Goal: Transaction & Acquisition: Purchase product/service

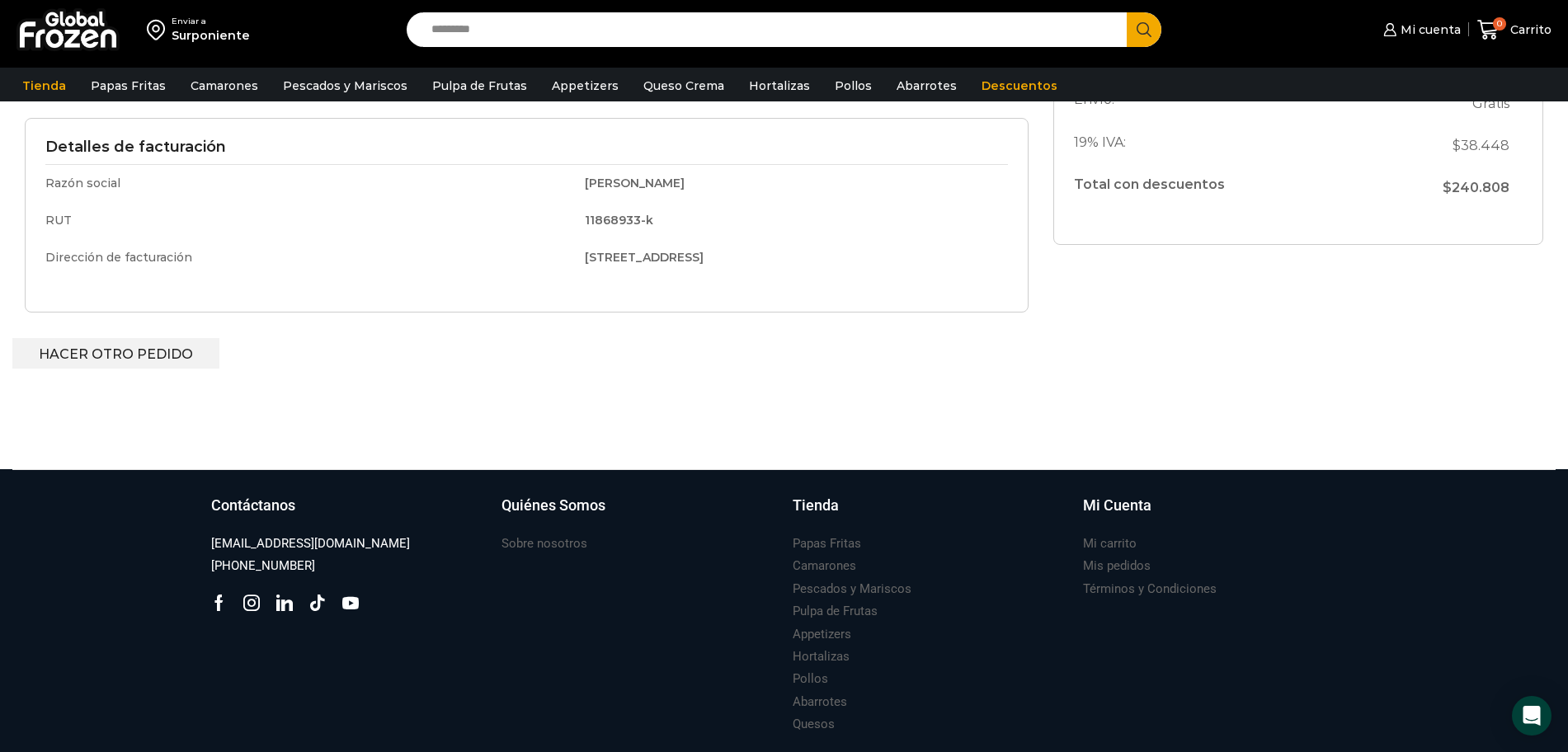
scroll to position [536, 0]
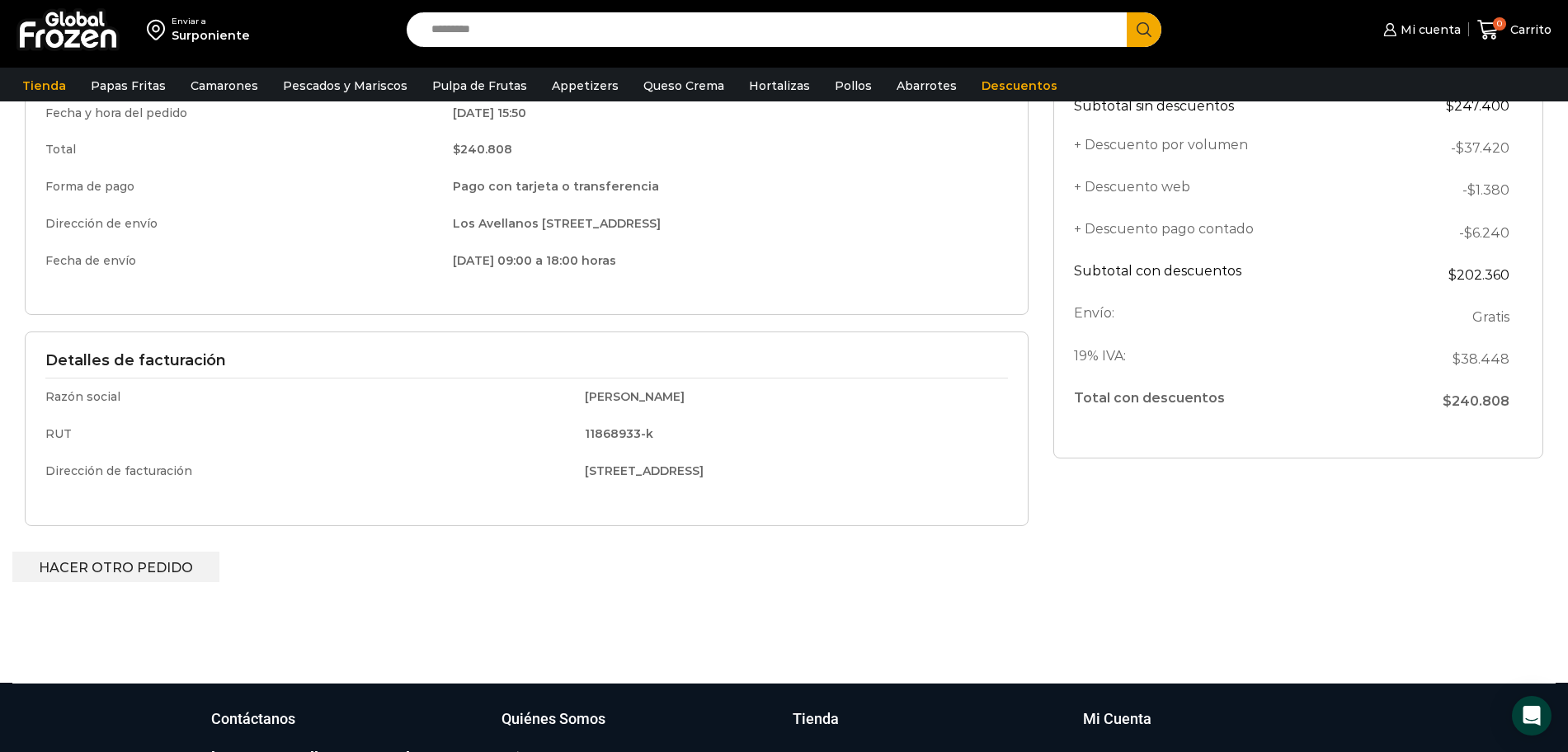
scroll to position [599, 0]
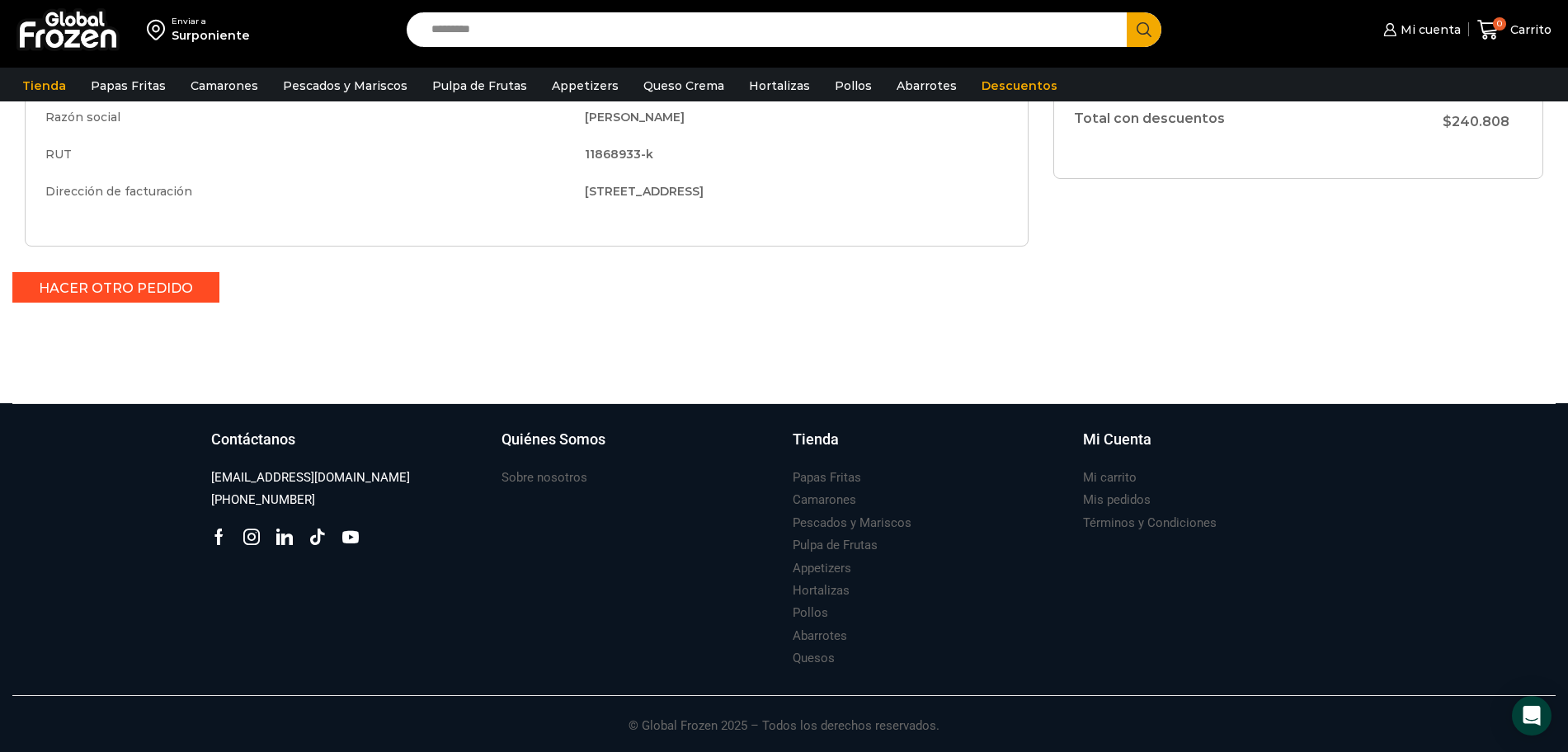
click at [114, 288] on link "Hacer otro pedido" at bounding box center [115, 287] width 207 height 30
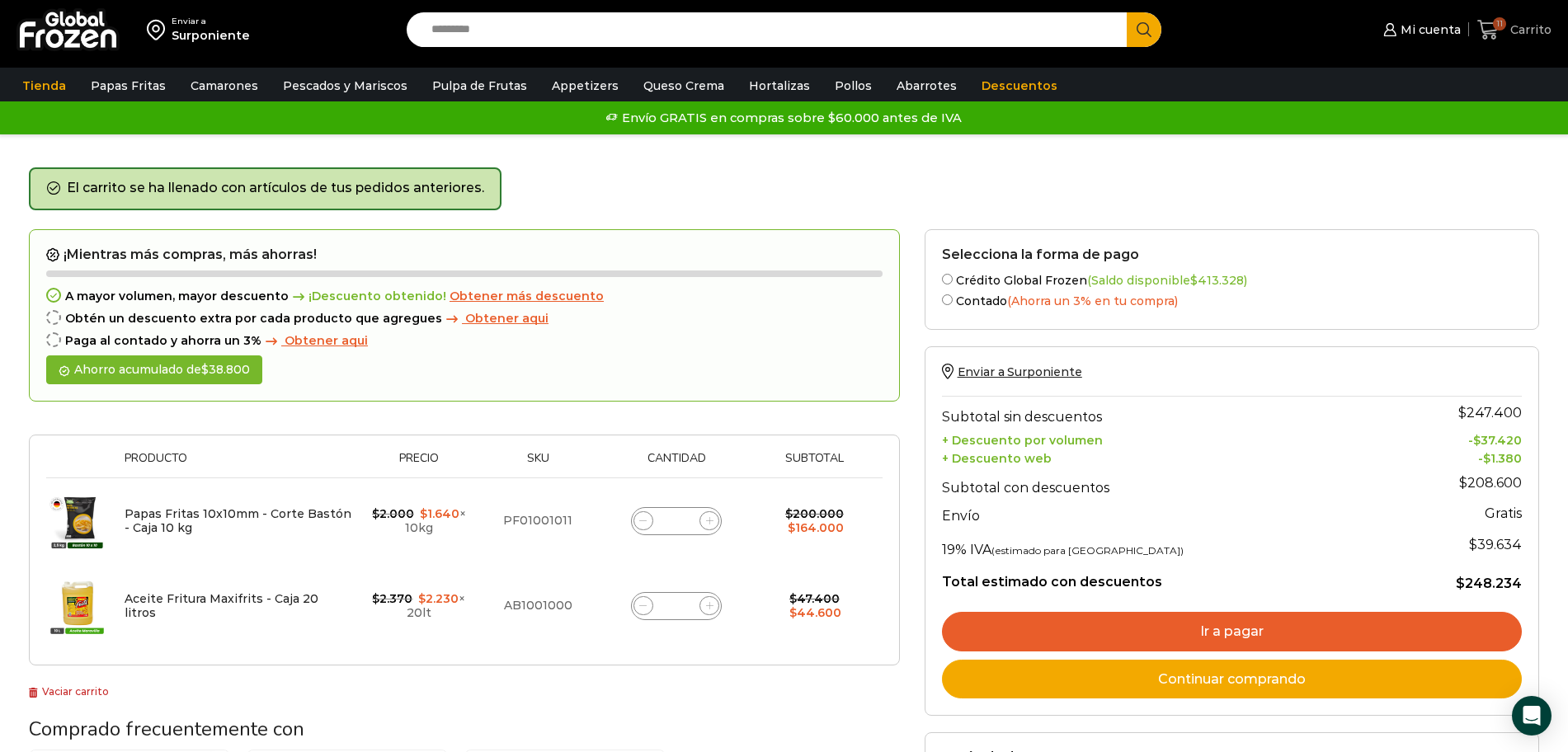
click at [1500, 26] on span "11" at bounding box center [1499, 23] width 13 height 13
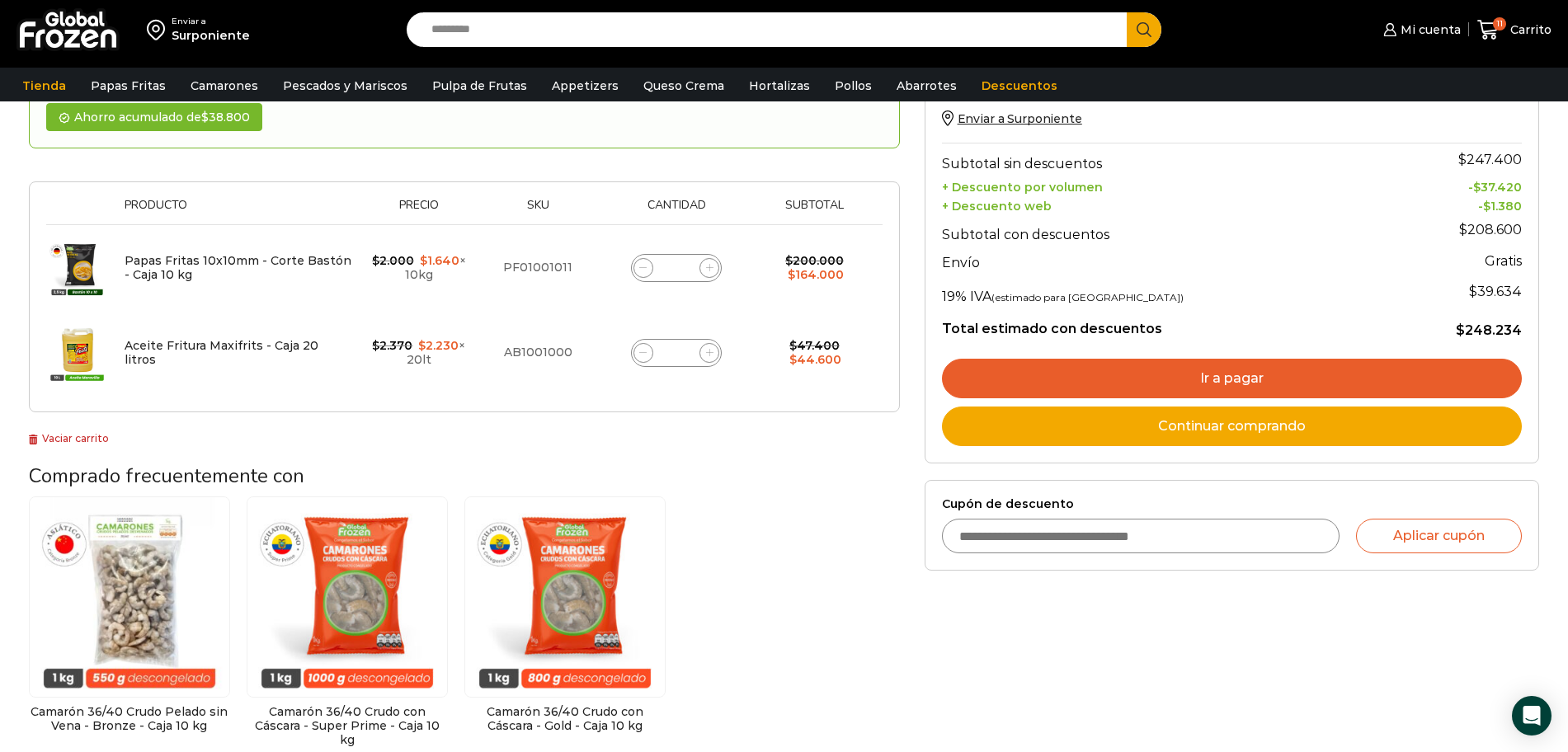
scroll to position [155, 0]
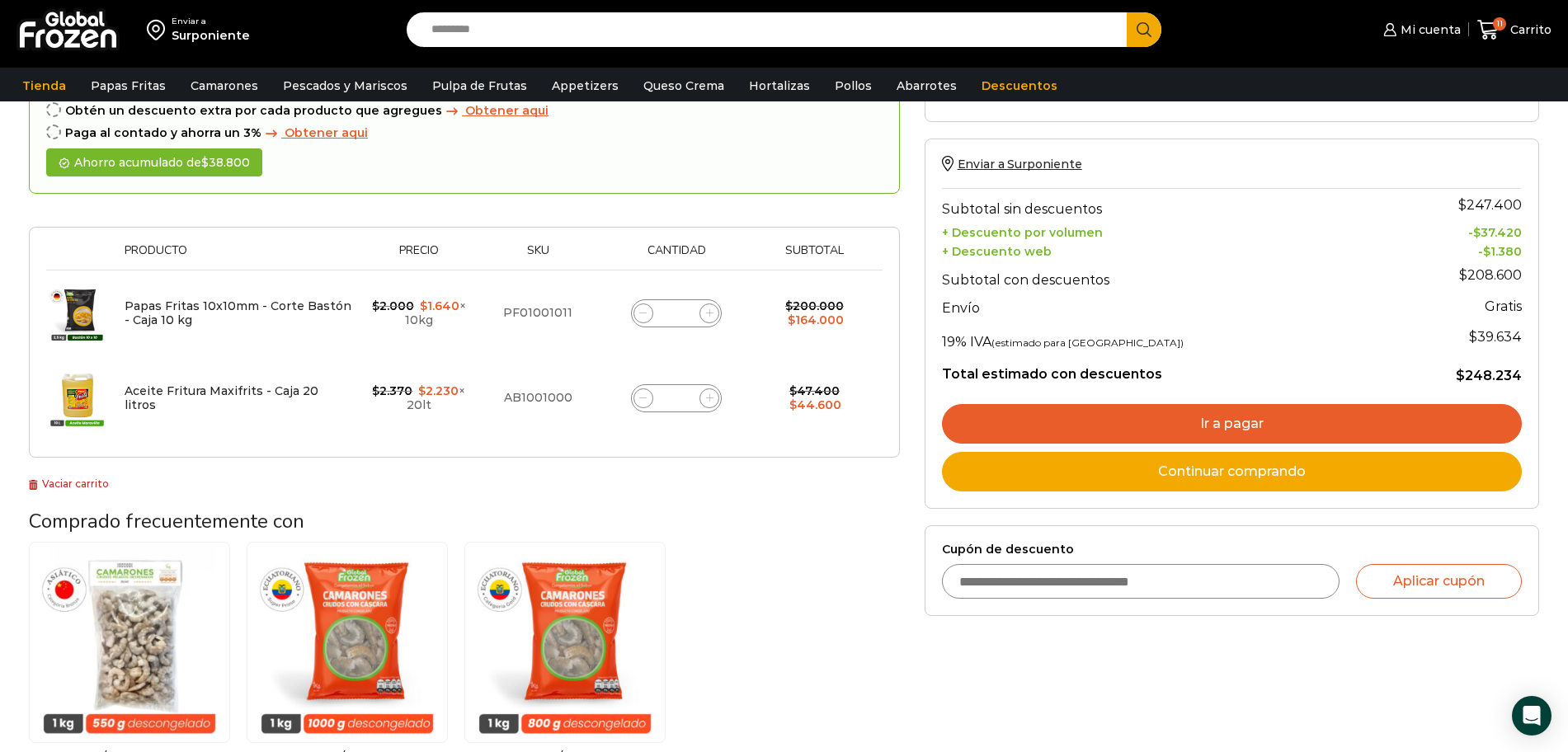
click at [646, 397] on icon at bounding box center [643, 398] width 8 height 8
type input "*"
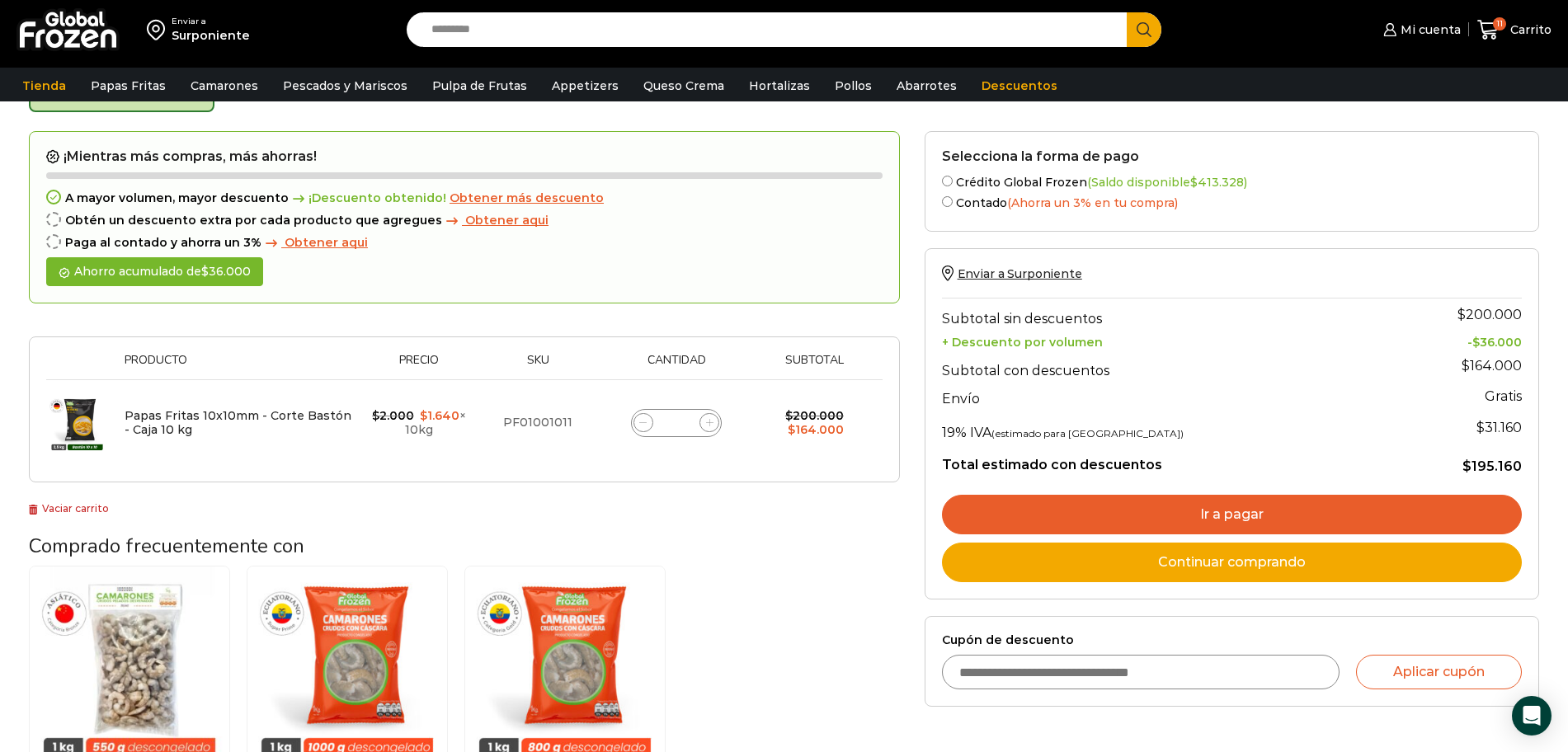
scroll to position [93, 0]
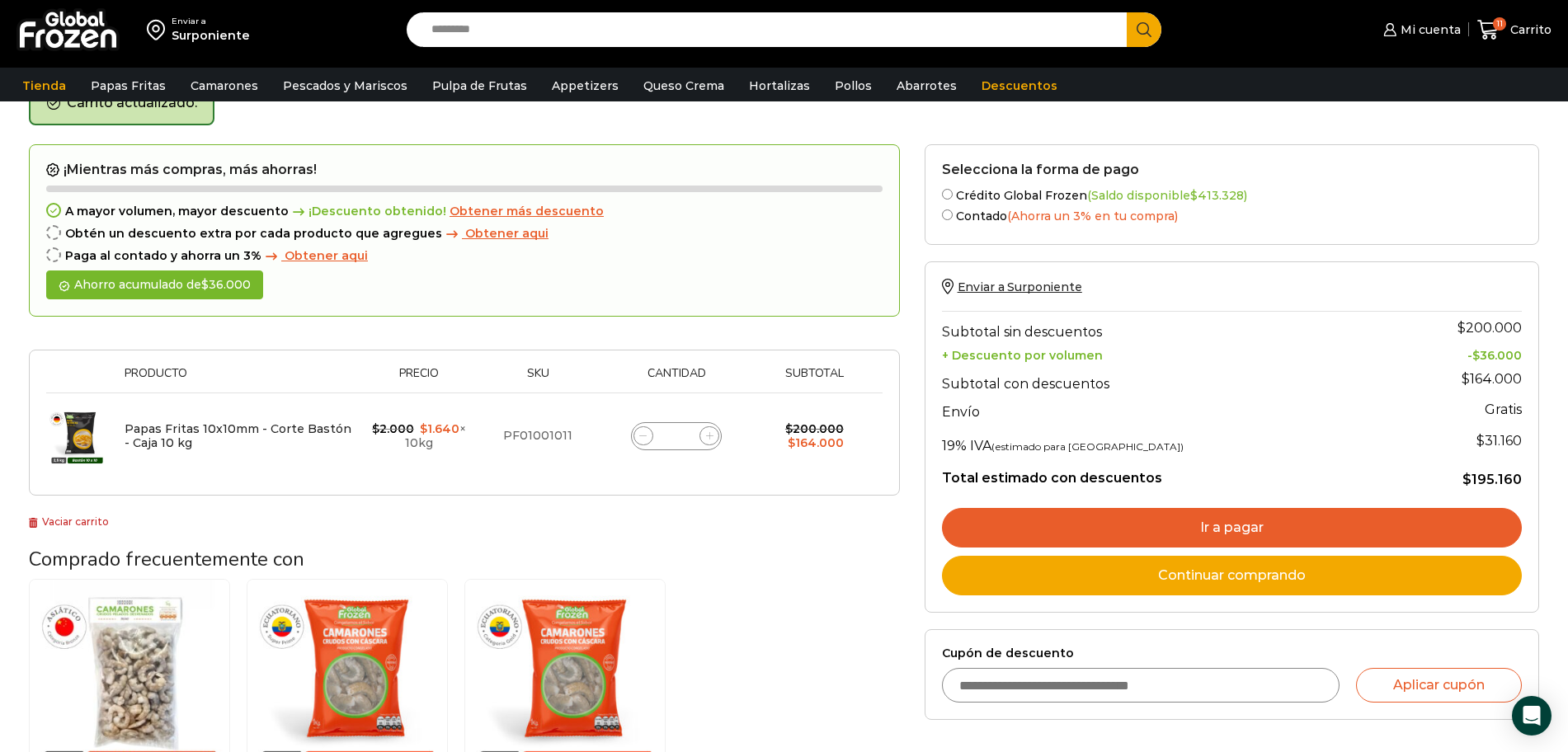
click at [644, 436] on icon at bounding box center [643, 435] width 8 height 8
type input "*"
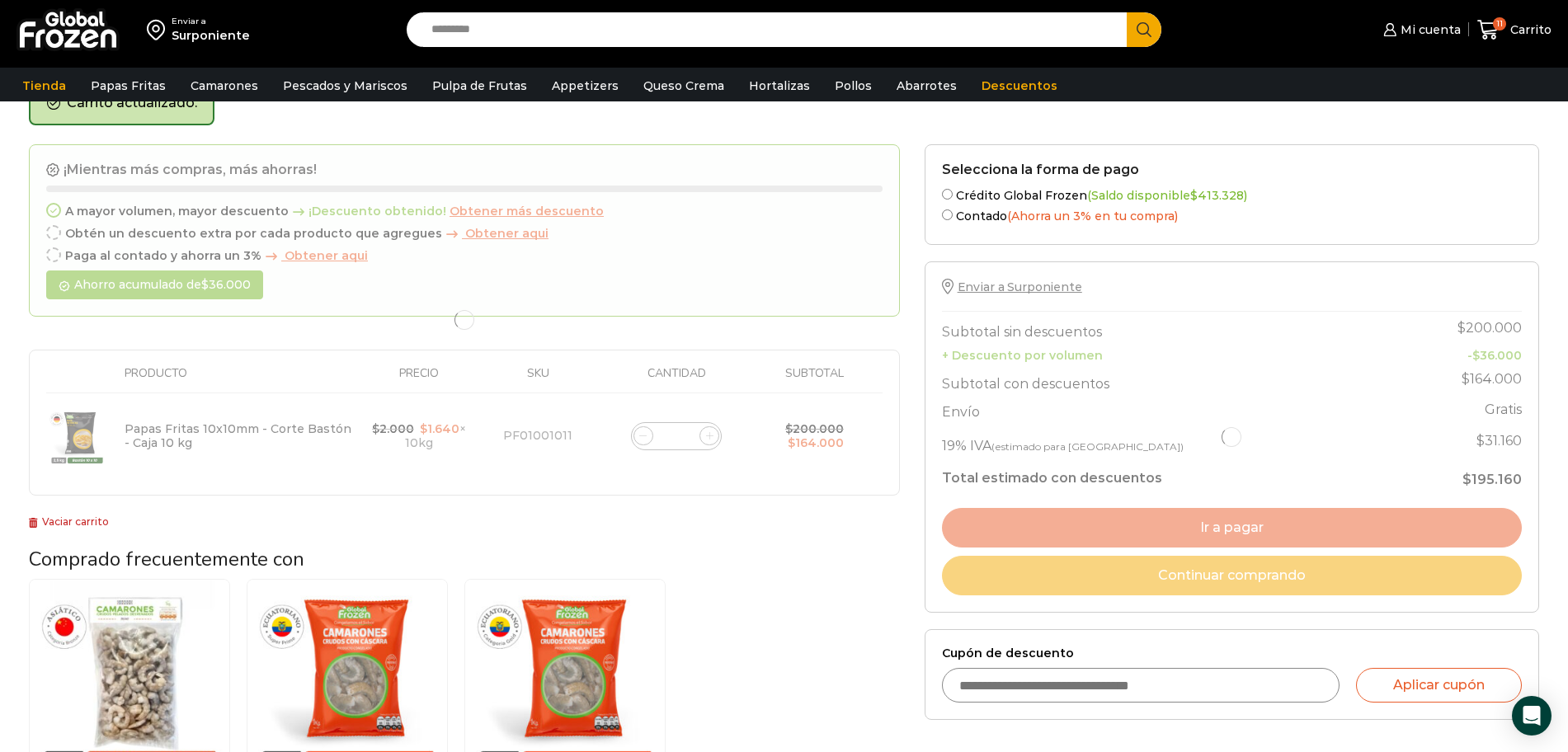
click at [644, 436] on div at bounding box center [465, 320] width 871 height 352
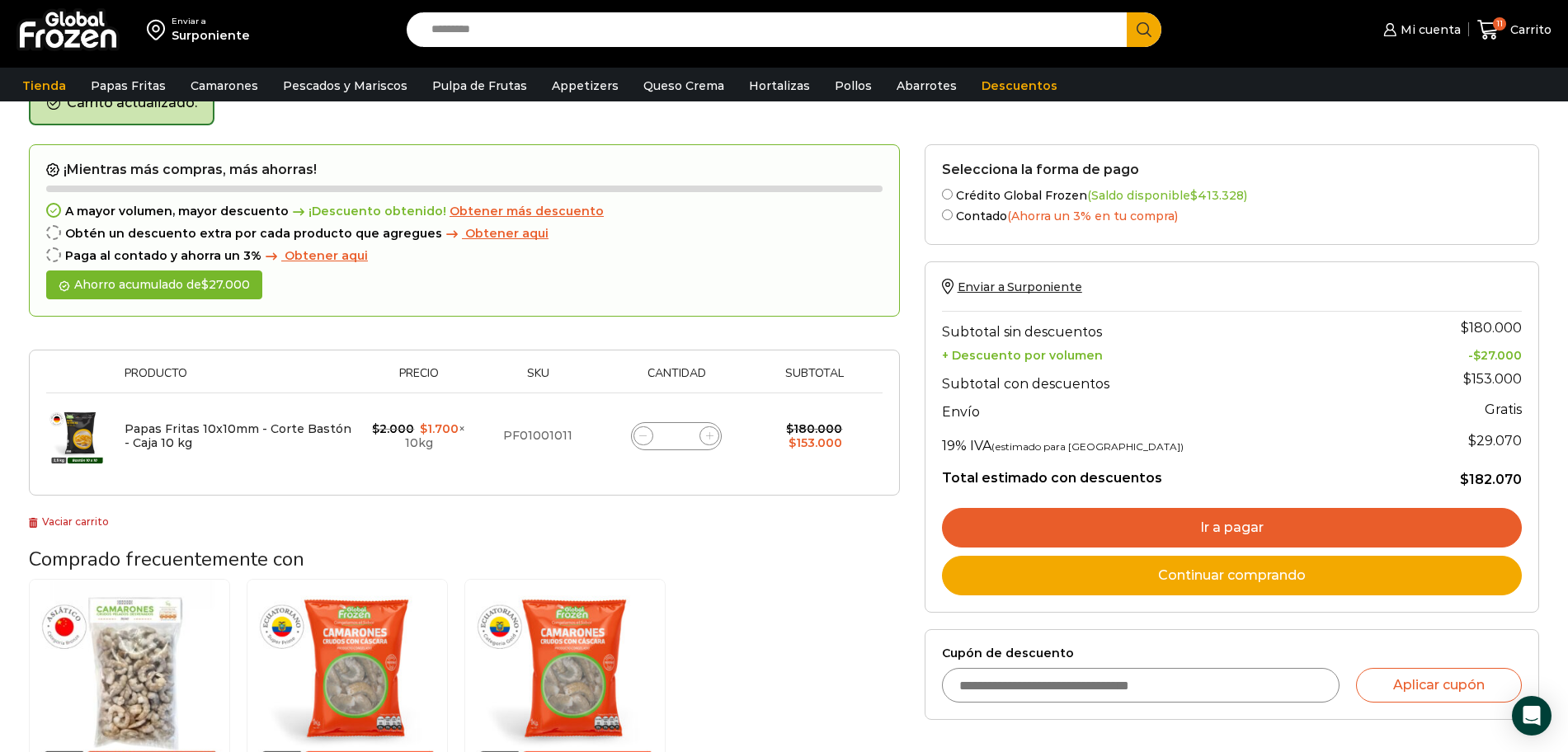
click at [645, 435] on icon at bounding box center [643, 435] width 8 height 8
type input "*"
click at [645, 435] on icon at bounding box center [643, 435] width 8 height 8
type input "*"
click at [640, 437] on icon at bounding box center [643, 435] width 8 height 8
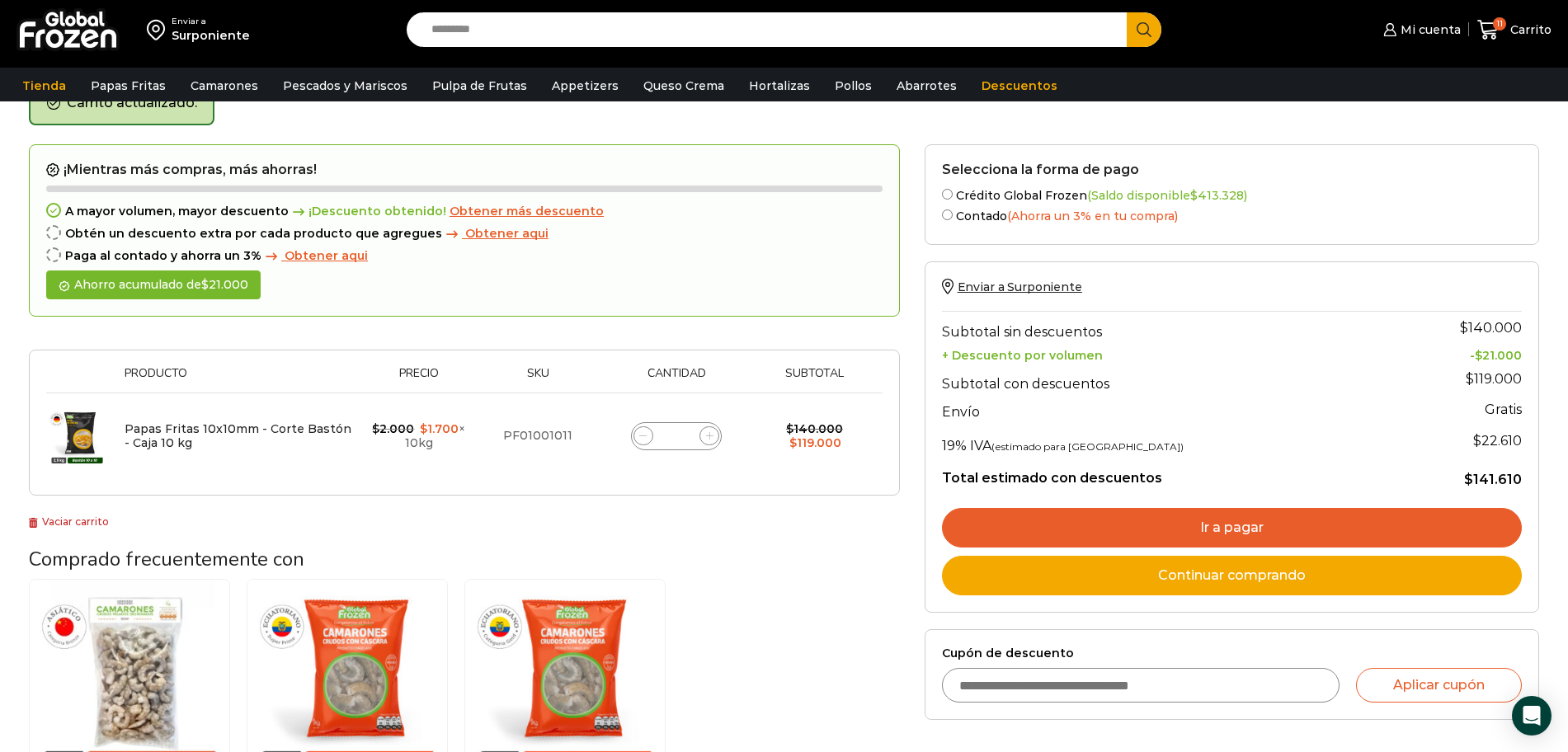
type input "*"
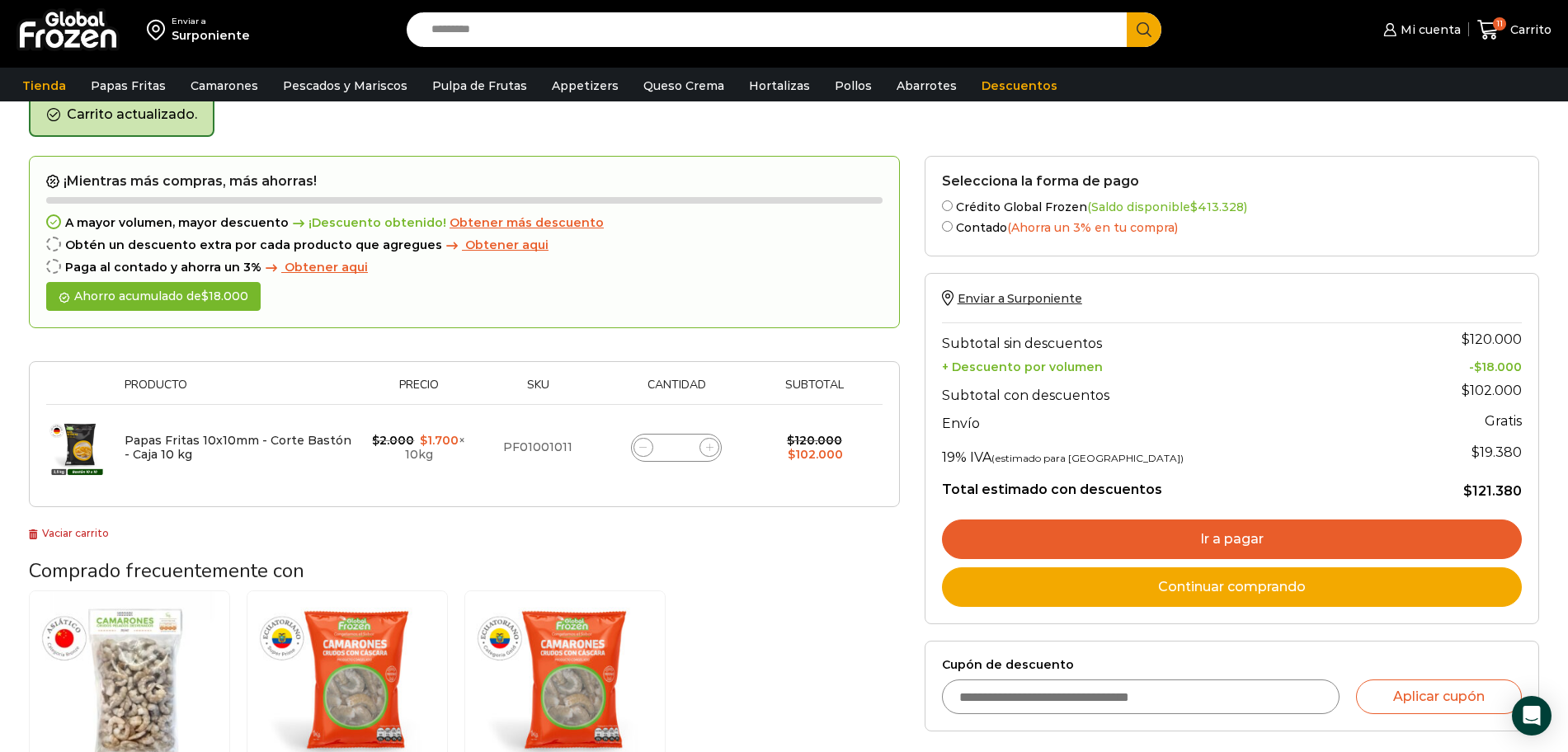
scroll to position [80, 0]
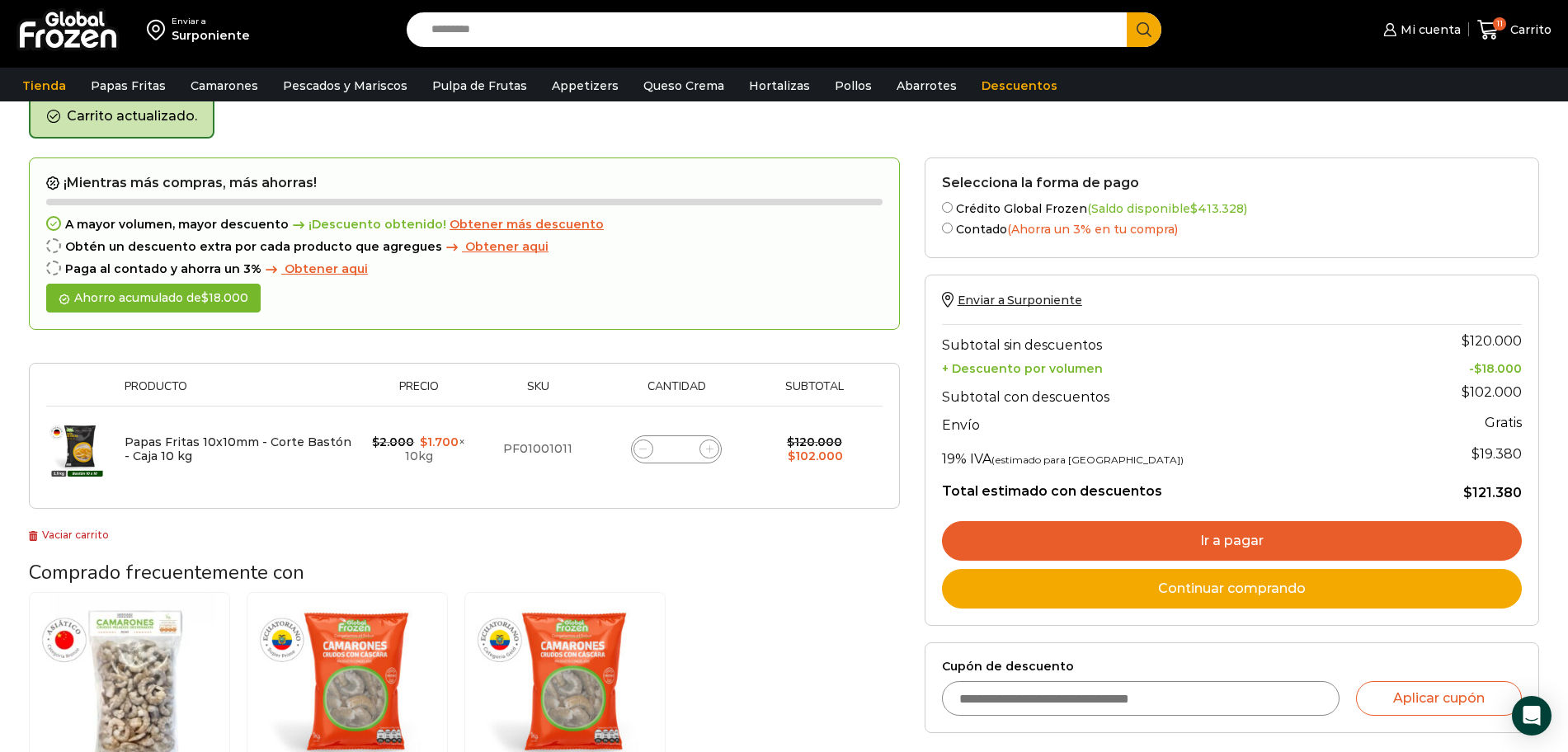
click at [1243, 536] on link "Ir a pagar" at bounding box center [1232, 541] width 580 height 40
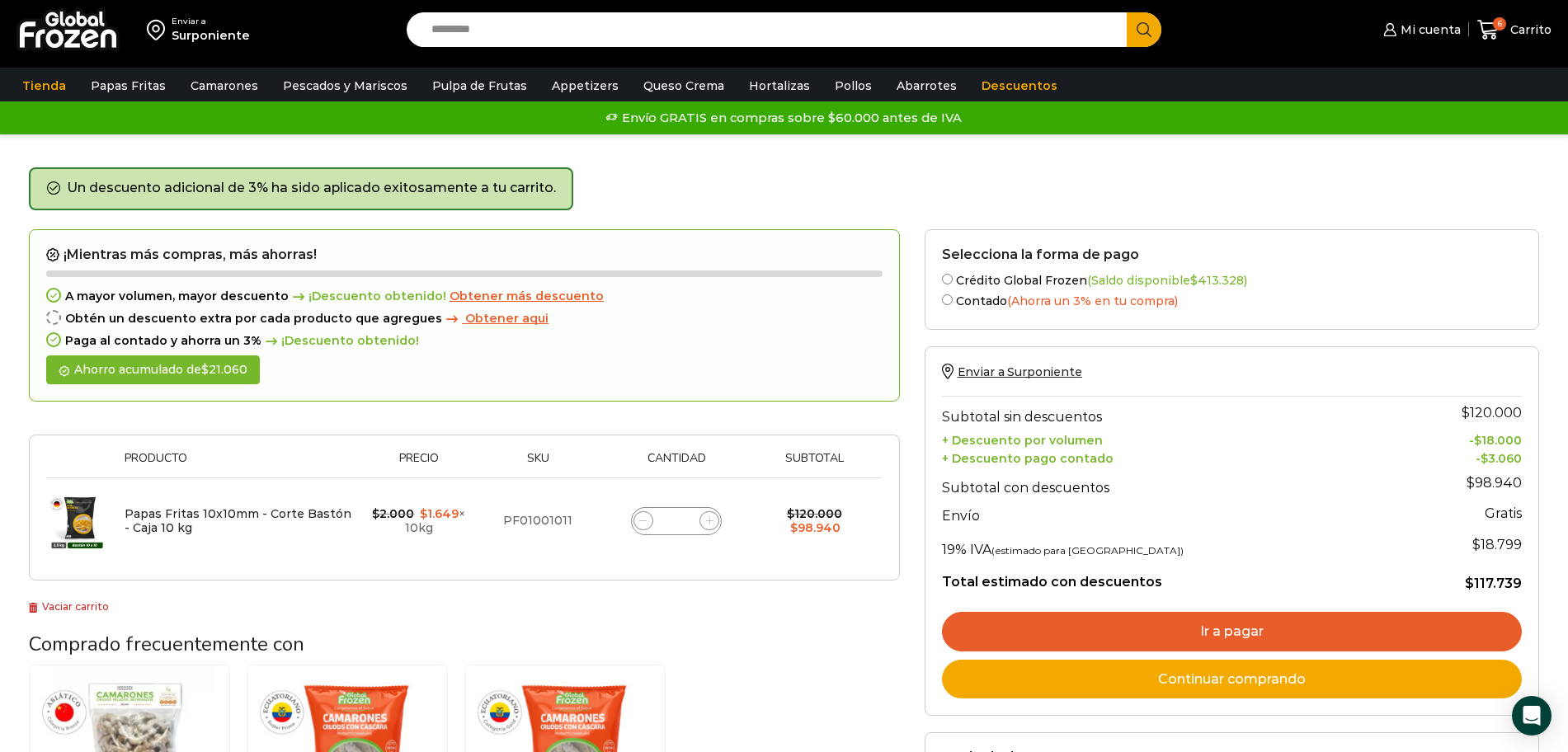
click at [1233, 629] on link "Ir a pagar" at bounding box center [1232, 632] width 580 height 40
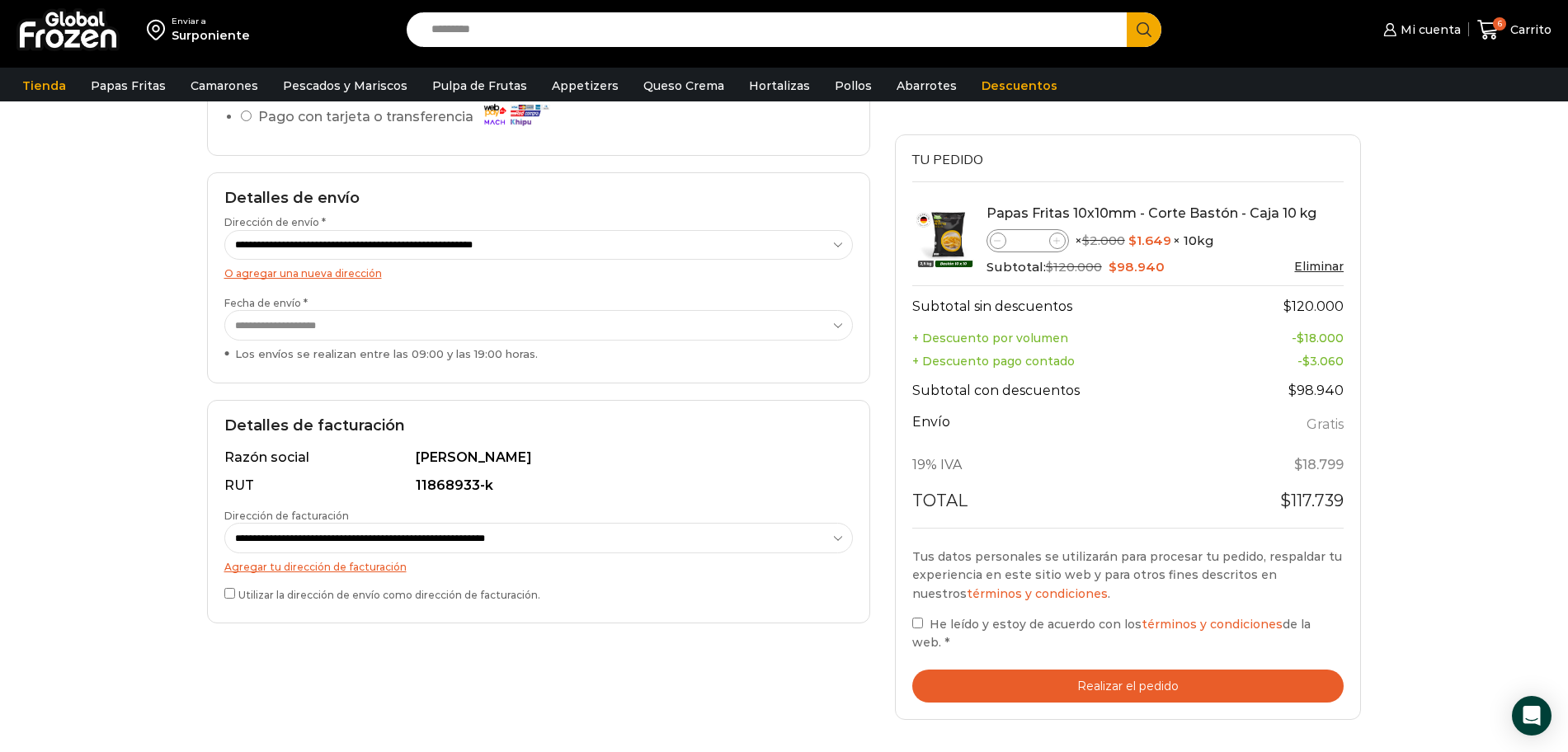
scroll to position [213, 0]
click at [269, 632] on div "**********" at bounding box center [538, 384] width 688 height 752
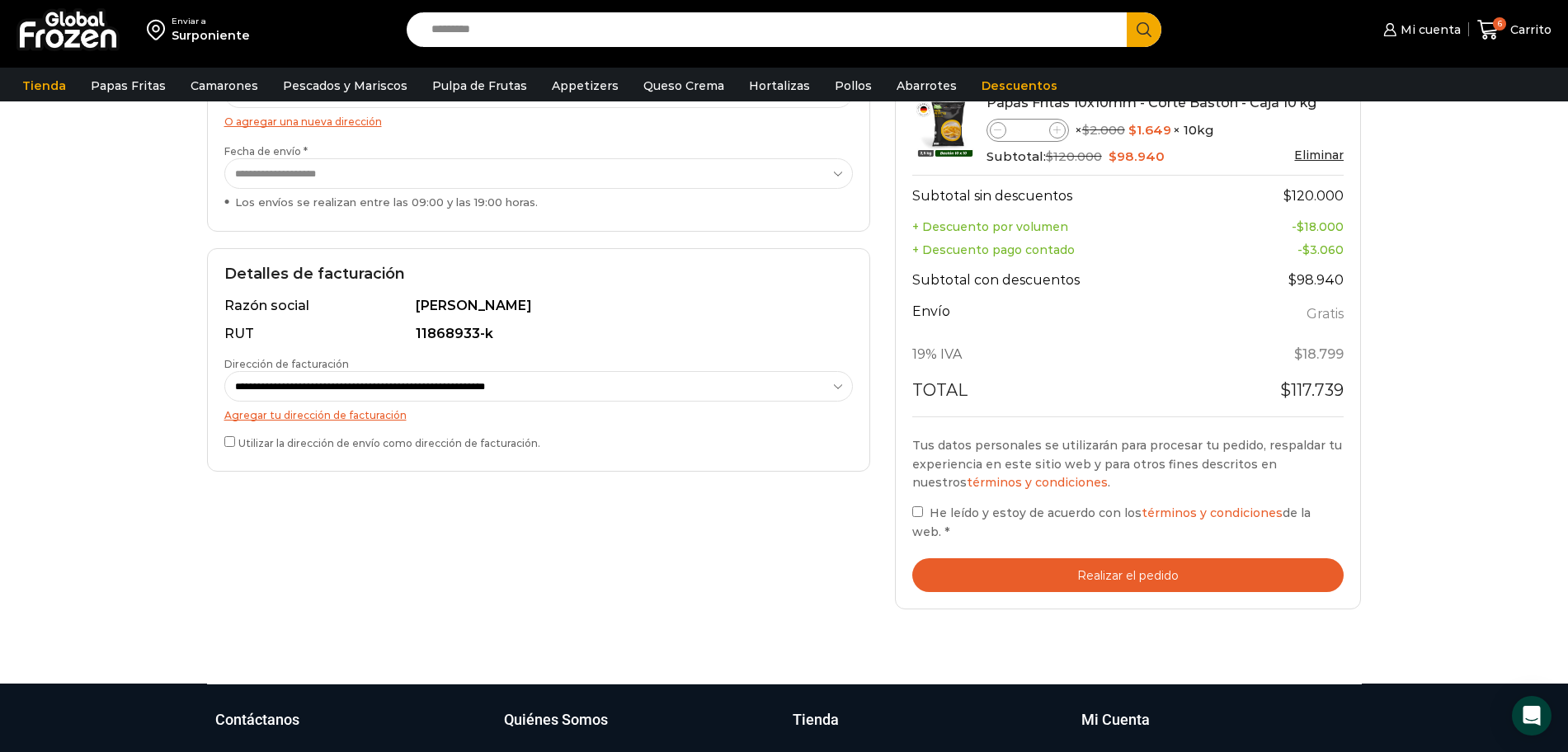
scroll to position [365, 0]
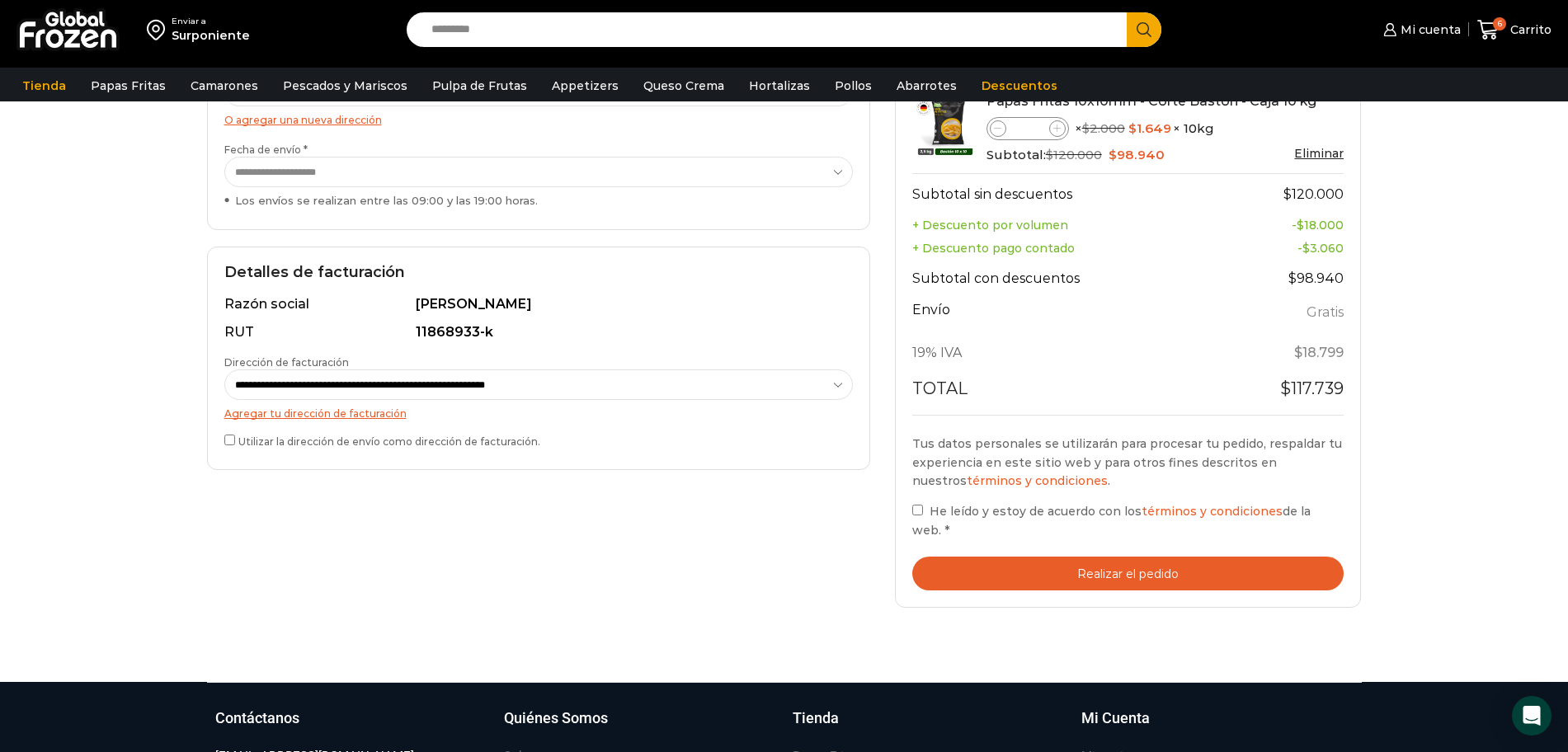
click at [1061, 137] on span at bounding box center [1057, 128] width 16 height 16
type input "*"
click at [1061, 137] on span at bounding box center [1057, 128] width 16 height 16
type input "*"
click at [1061, 137] on span at bounding box center [1057, 128] width 16 height 16
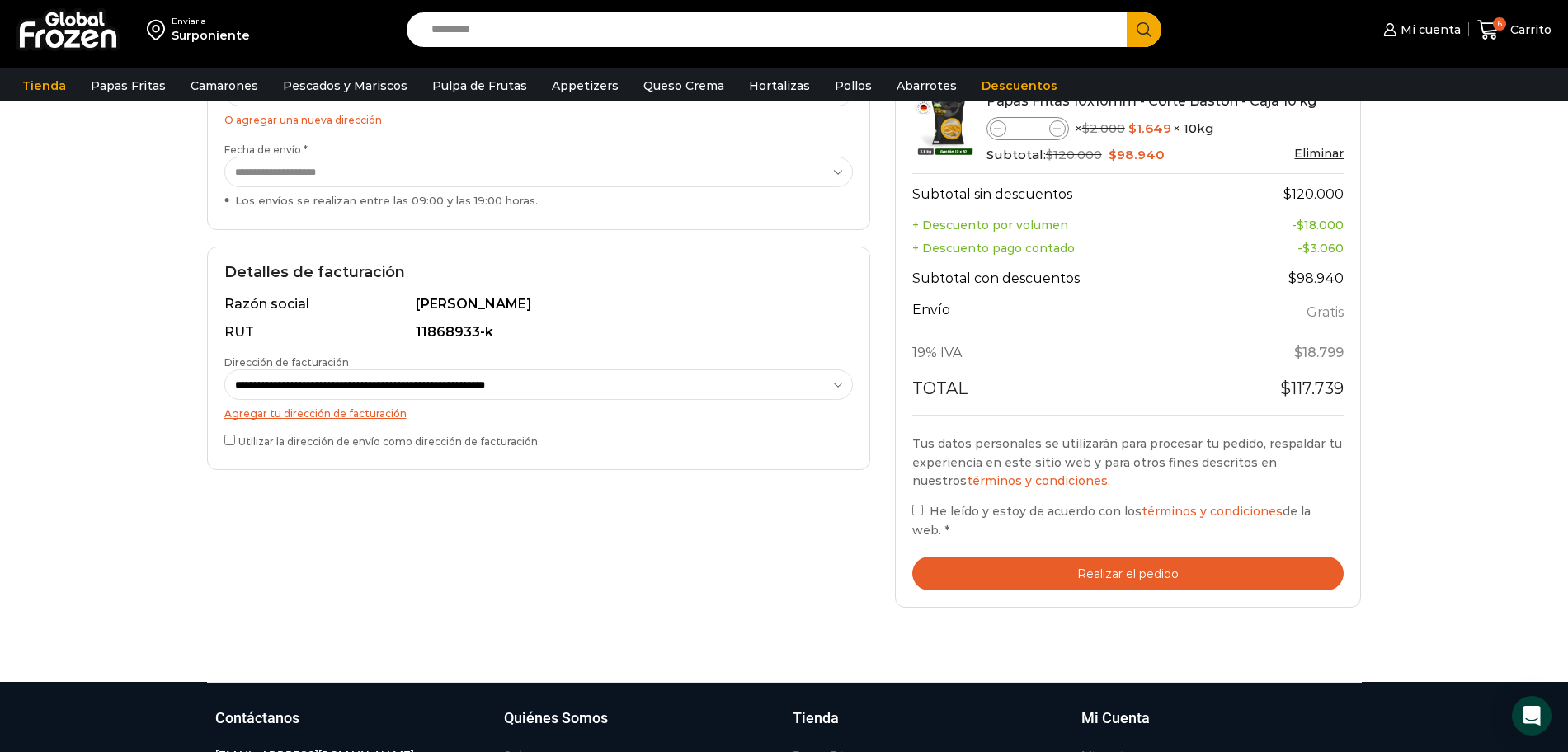
type input "*"
click at [1061, 137] on span at bounding box center [1057, 128] width 16 height 16
type input "**"
click at [993, 137] on span at bounding box center [997, 128] width 16 height 16
type input "*"
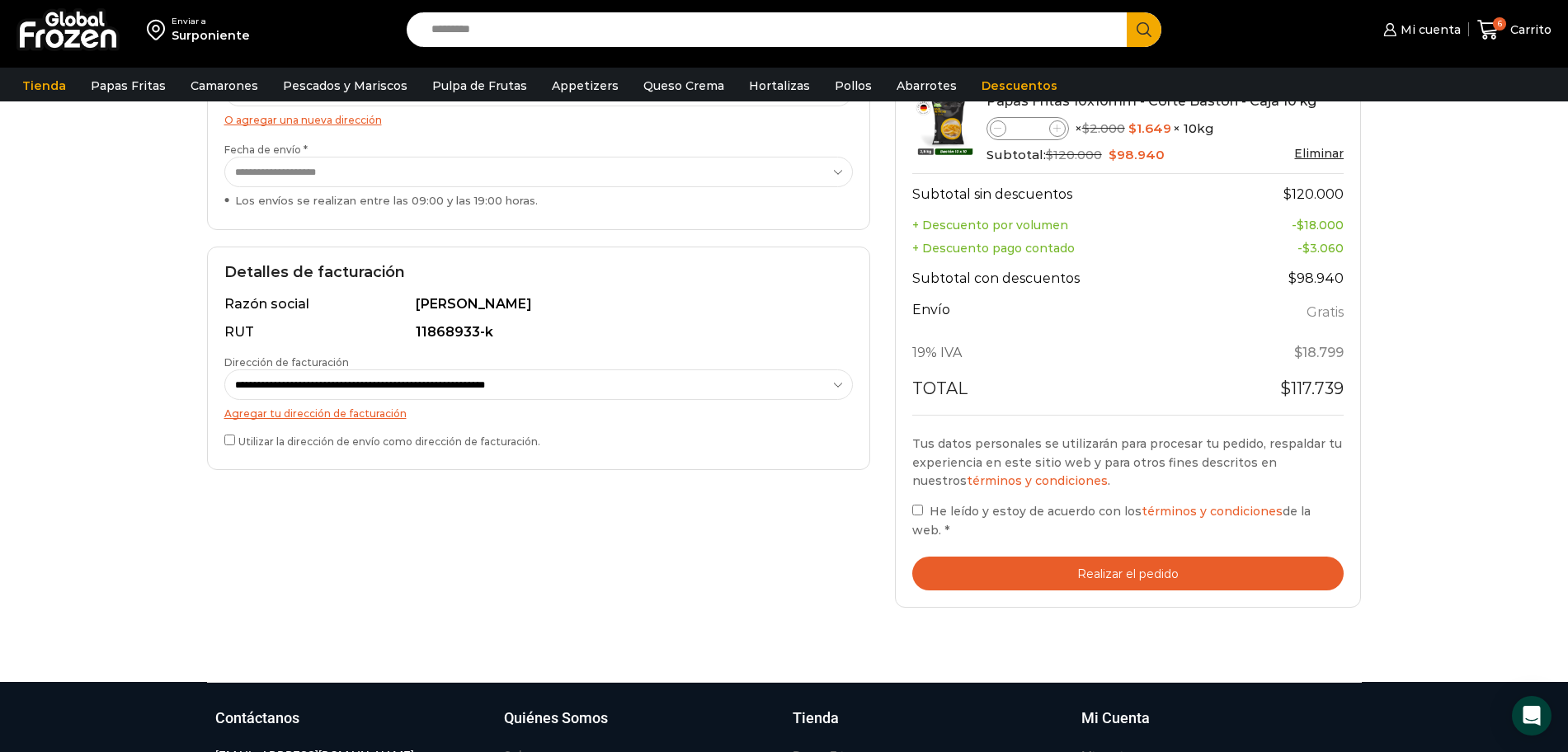
click at [996, 137] on span at bounding box center [997, 128] width 16 height 16
type input "*"
click at [991, 137] on span at bounding box center [997, 128] width 16 height 16
type input "*"
click at [991, 137] on span at bounding box center [997, 128] width 16 height 16
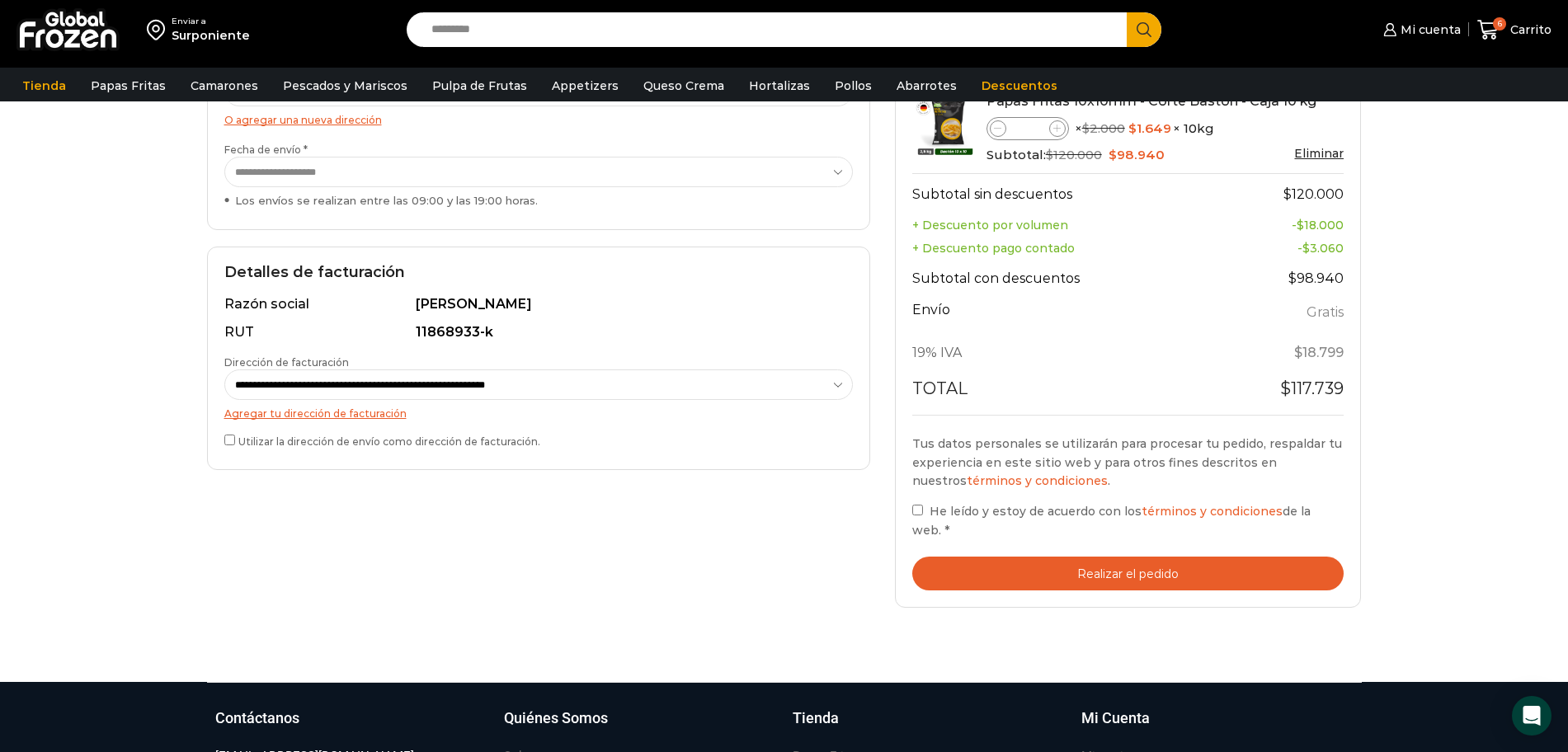
type input "*"
click at [1545, 286] on div "Enviar a Surponiente Search input Search Mi cuenta" at bounding box center [784, 158] width 1568 height 1046
click at [1140, 578] on button "Realizar el pedido" at bounding box center [1128, 573] width 432 height 34
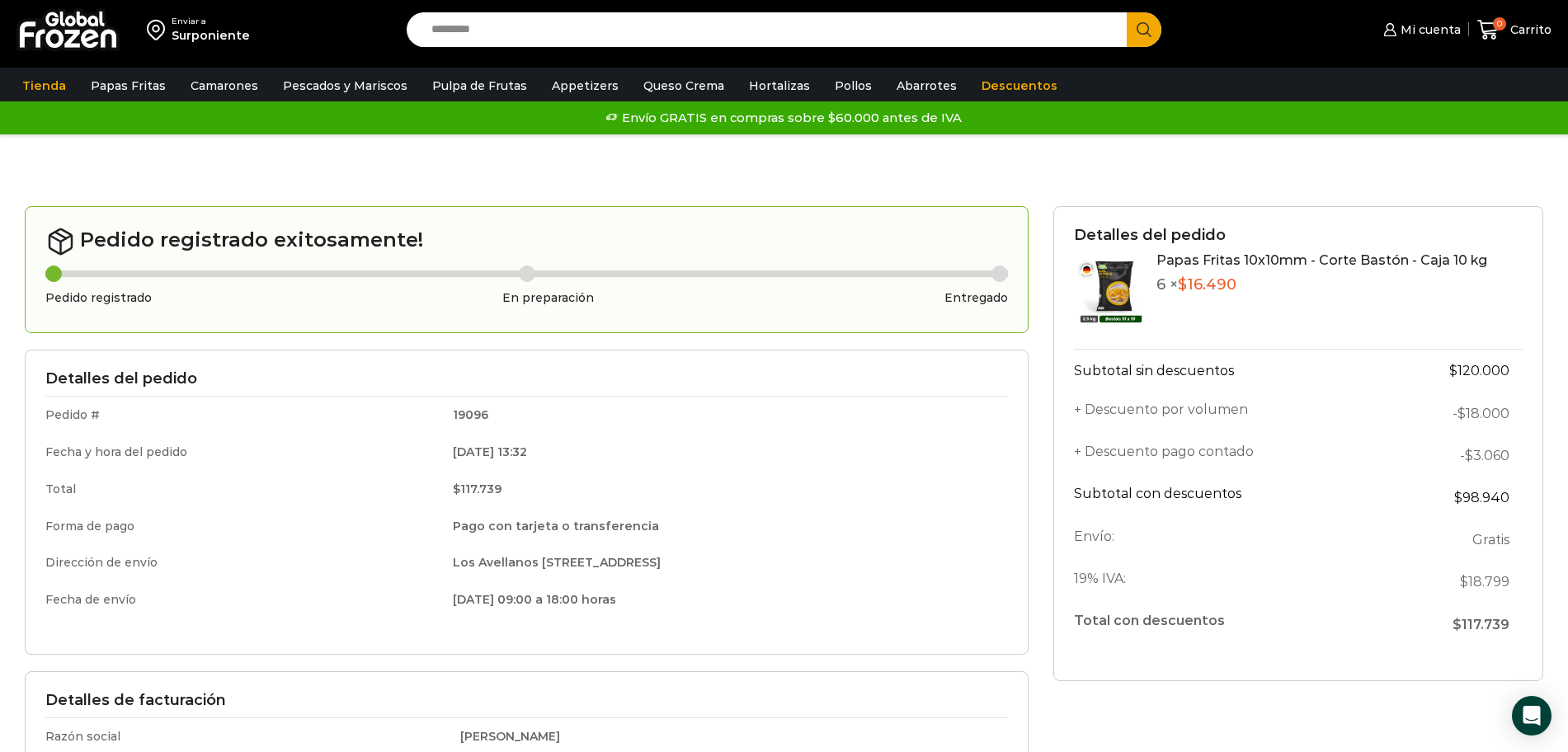
drag, startPoint x: 1029, startPoint y: 489, endPoint x: 1559, endPoint y: 241, distance: 585.2
click at [1559, 241] on div "Gracias. Tu pedido ha sido recibido. Detalles de tu pedido: Número de pedido: 1…" at bounding box center [784, 544] width 1568 height 752
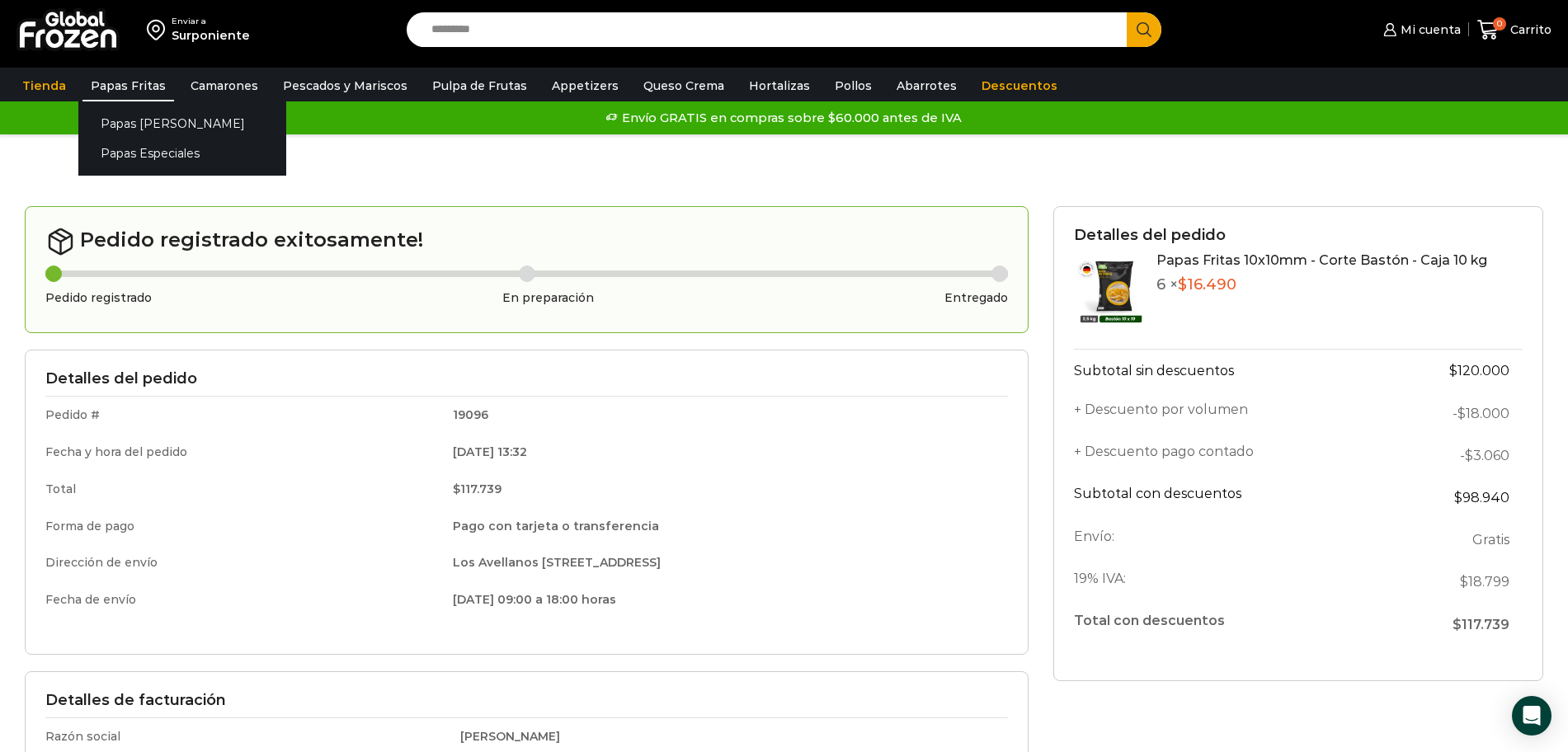
click at [128, 89] on link "Papas Fritas" at bounding box center [128, 85] width 91 height 31
click at [131, 84] on link "Papas Fritas" at bounding box center [128, 85] width 91 height 31
